Goal: Find specific page/section: Locate a particular part of the current website

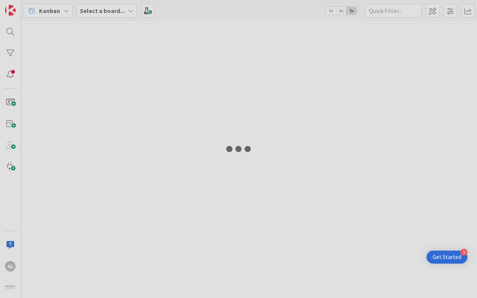
type input "Bhare"
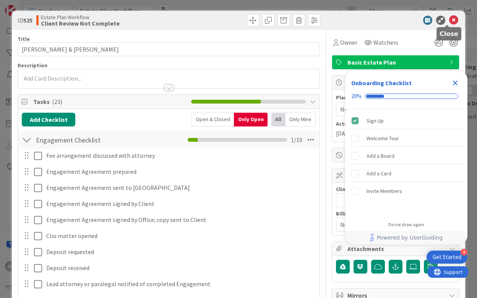
click at [449, 19] on icon at bounding box center [453, 20] width 9 height 9
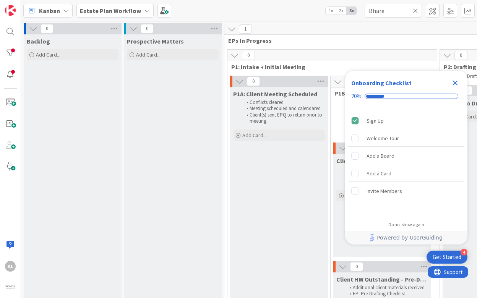
click at [416, 8] on icon at bounding box center [415, 10] width 5 height 7
click at [405, 9] on input "text" at bounding box center [393, 11] width 57 height 14
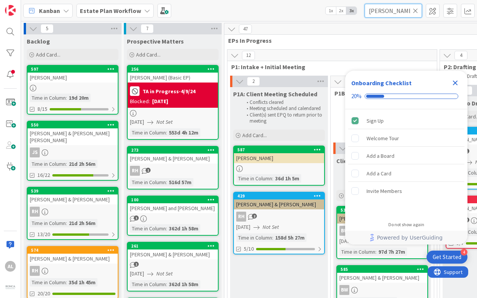
type input "[PERSON_NAME]"
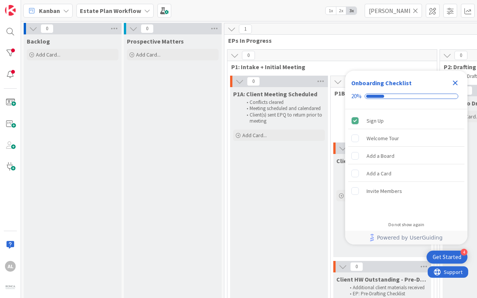
click at [178, 137] on div "Prospective Matters Add Card..." at bounding box center [173, 211] width 98 height 354
click at [455, 82] on icon "Close Checklist" at bounding box center [455, 83] width 5 height 5
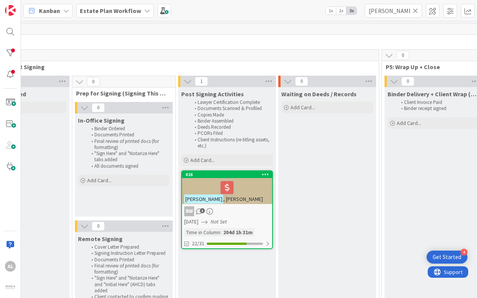
scroll to position [0, 1094]
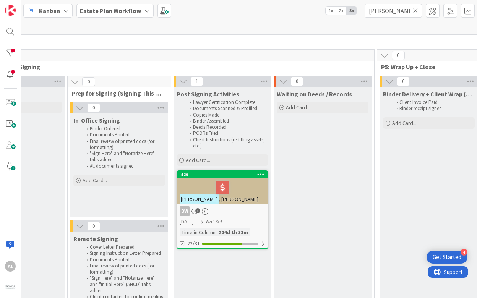
click at [253, 190] on div at bounding box center [223, 188] width 86 height 16
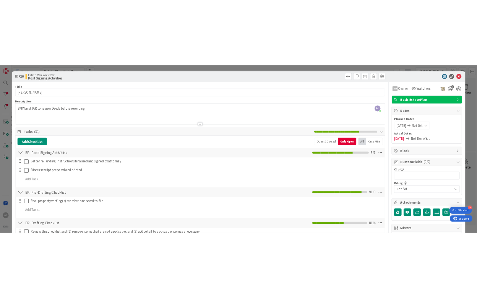
scroll to position [0, 961]
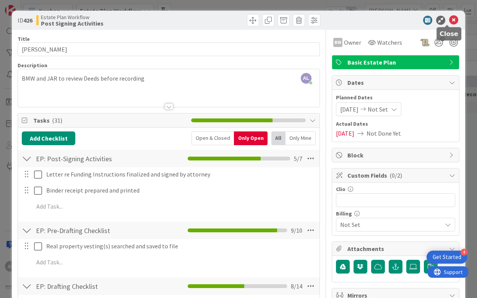
click at [449, 19] on icon at bounding box center [453, 20] width 9 height 9
